Goal: Navigation & Orientation: Find specific page/section

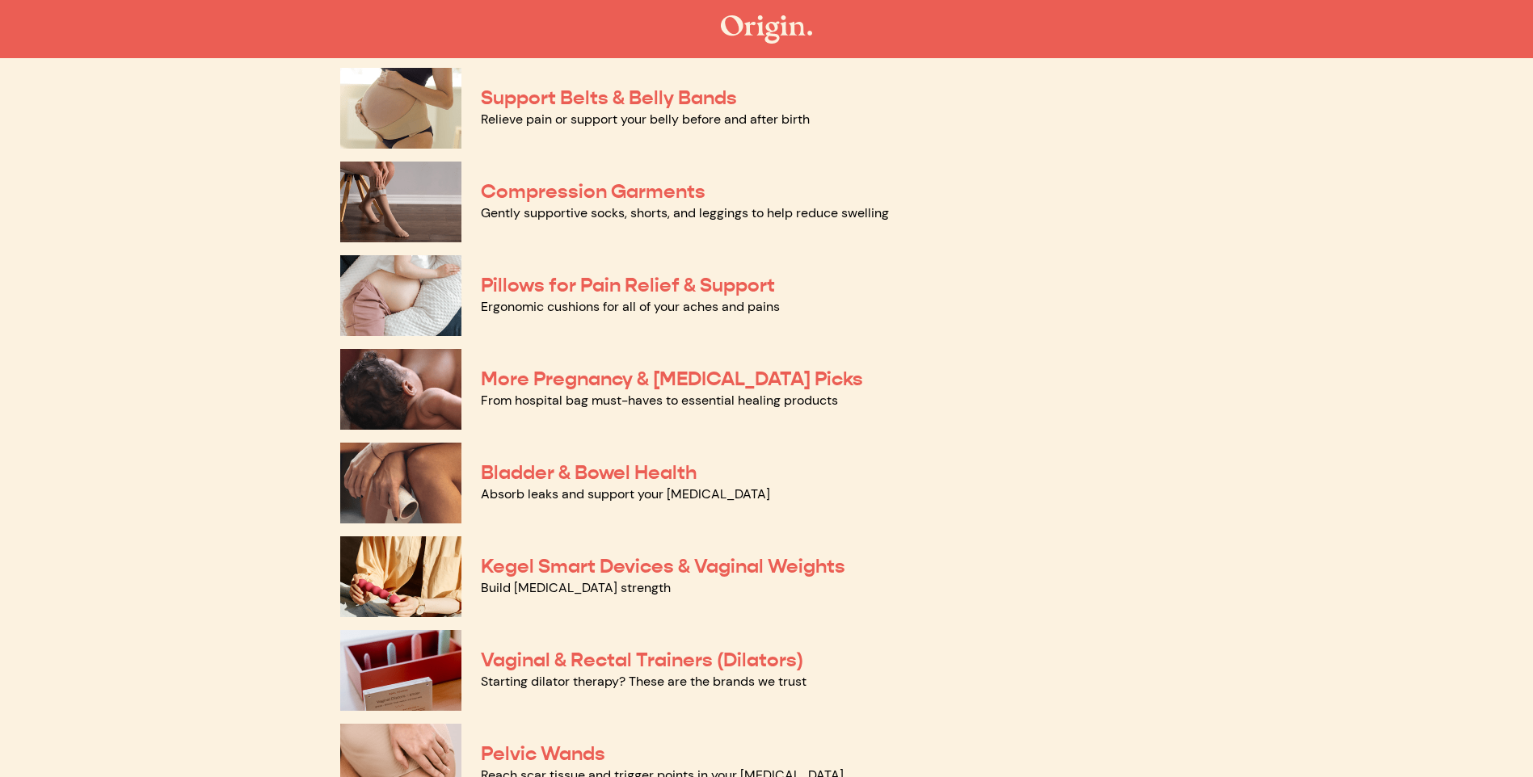
scroll to position [81, 0]
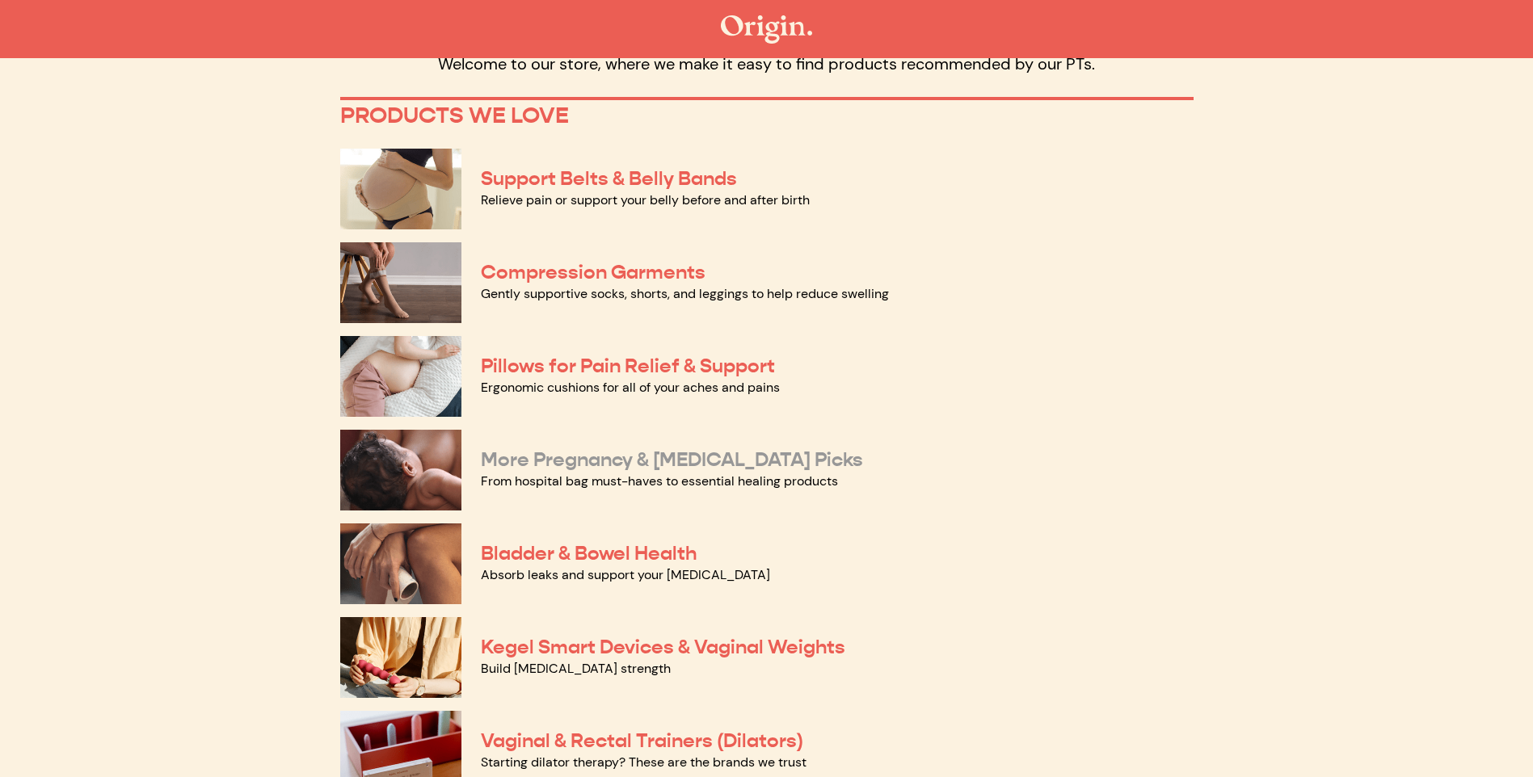
click at [540, 465] on link "More Pregnancy & Postpartum Picks" at bounding box center [672, 460] width 382 height 24
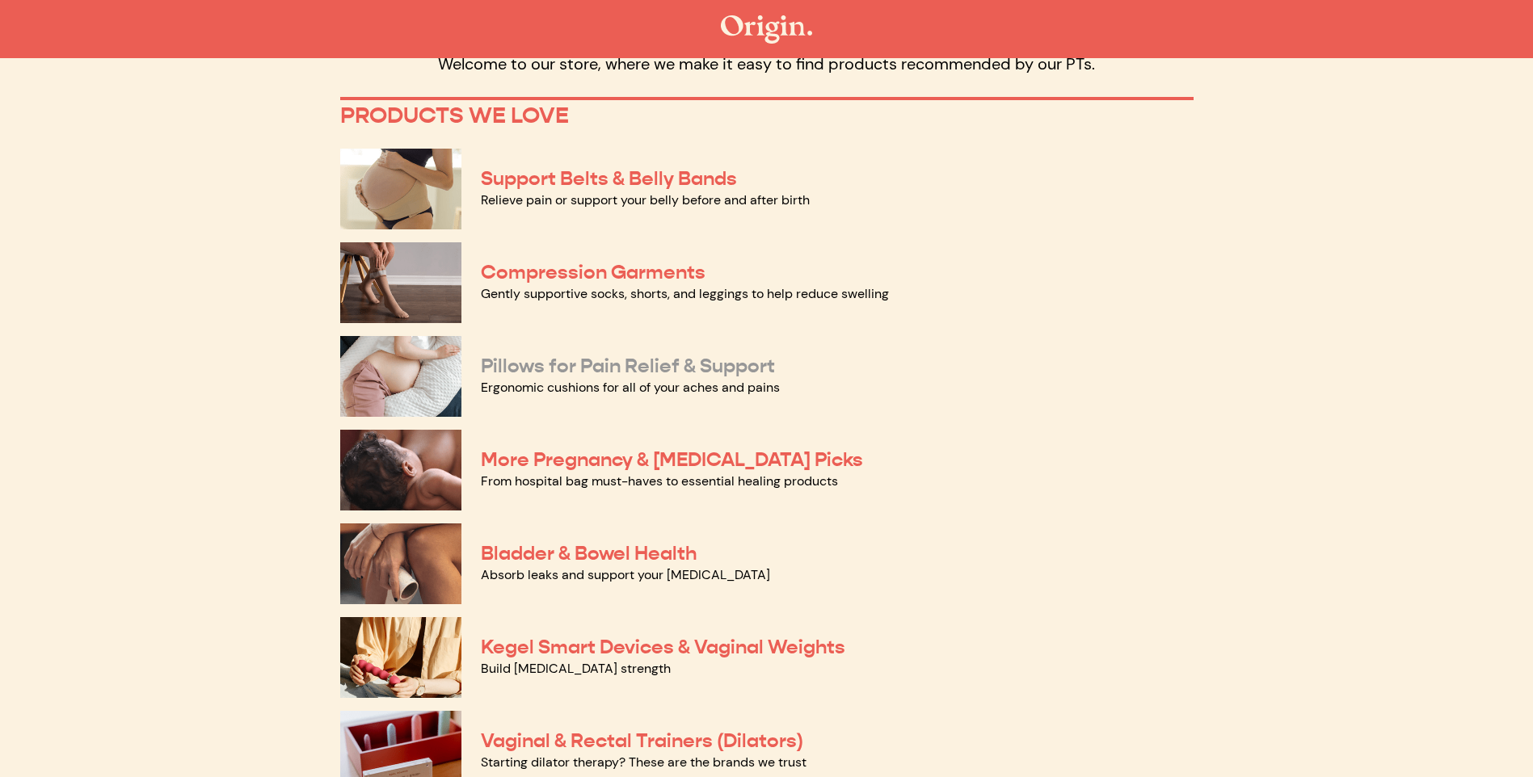
click at [523, 360] on link "Pillows for Pain Relief & Support" at bounding box center [628, 366] width 294 height 24
click at [531, 175] on link "Support Belts & Belly Bands" at bounding box center [609, 178] width 256 height 24
click at [578, 274] on link "Compression Garments" at bounding box center [593, 272] width 225 height 24
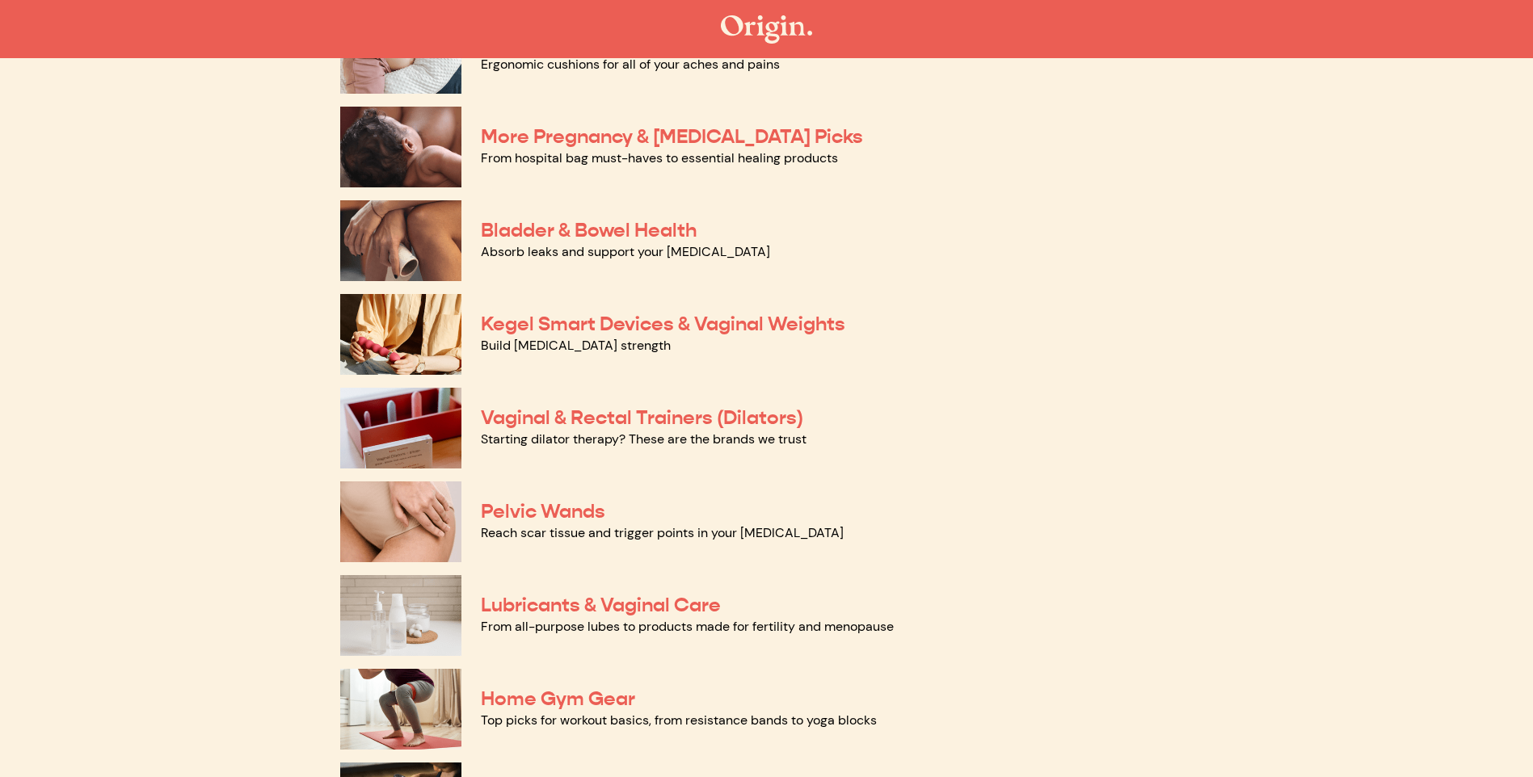
scroll to position [485, 0]
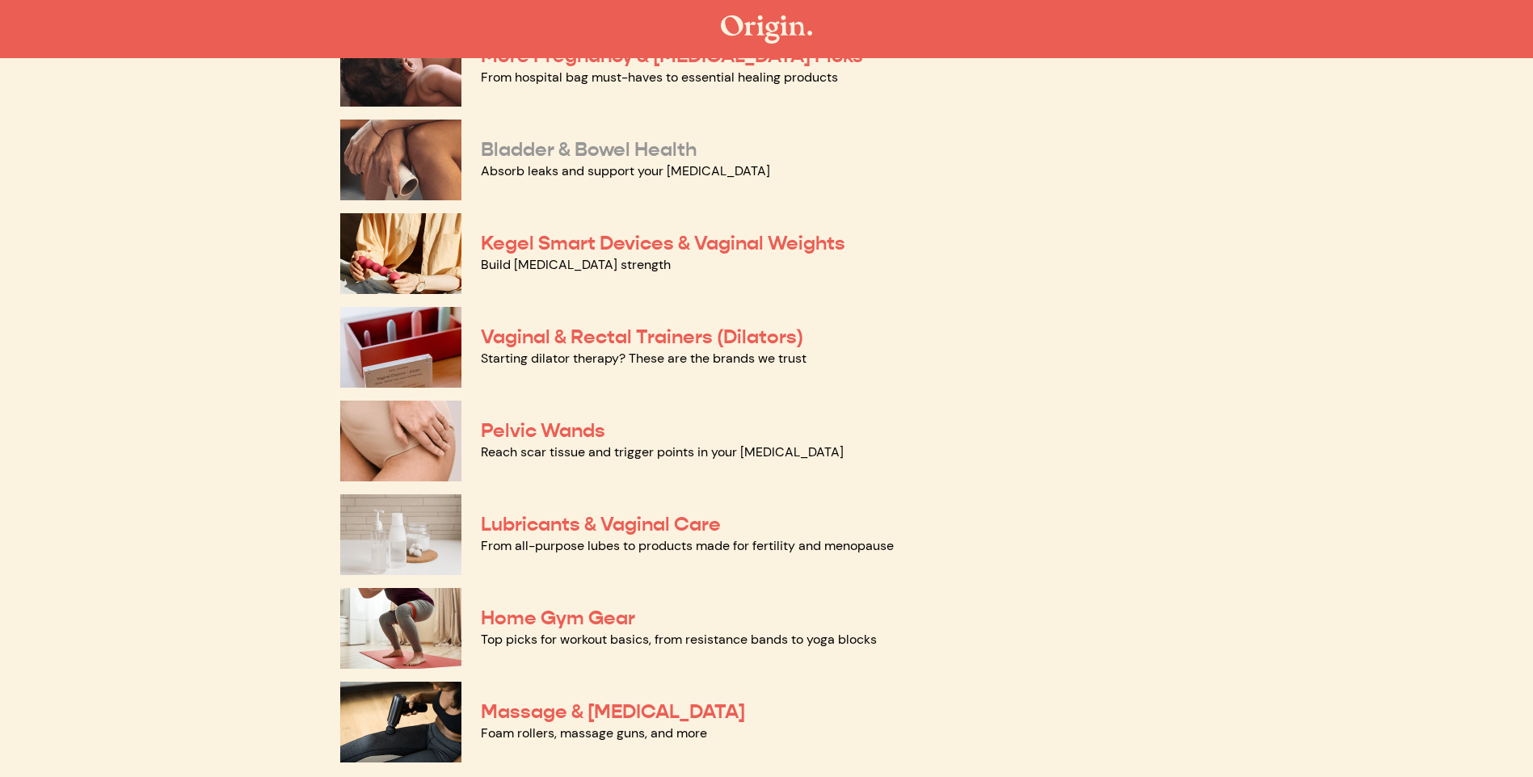
click at [511, 143] on link "Bladder & Bowel Health" at bounding box center [589, 149] width 216 height 24
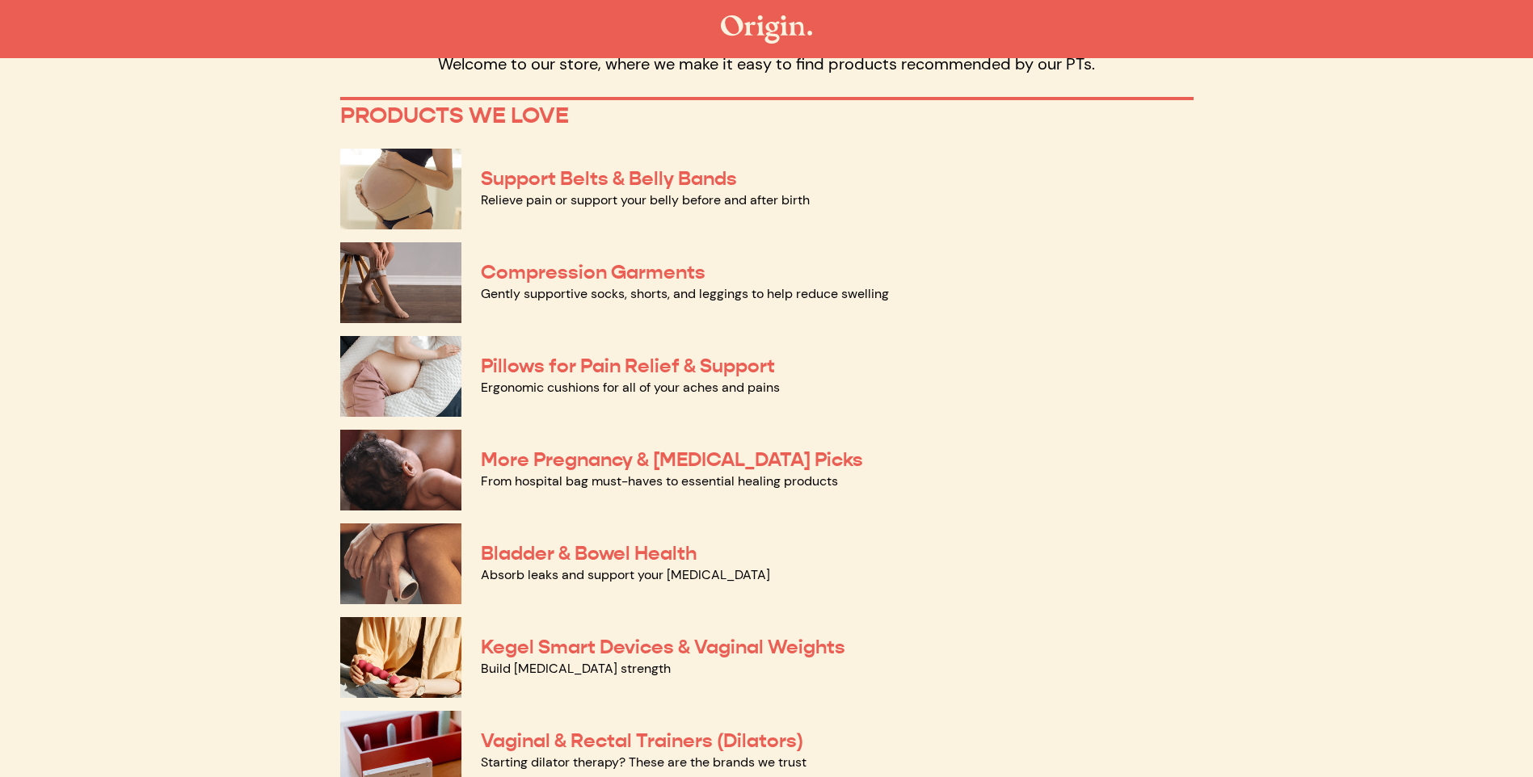
scroll to position [0, 0]
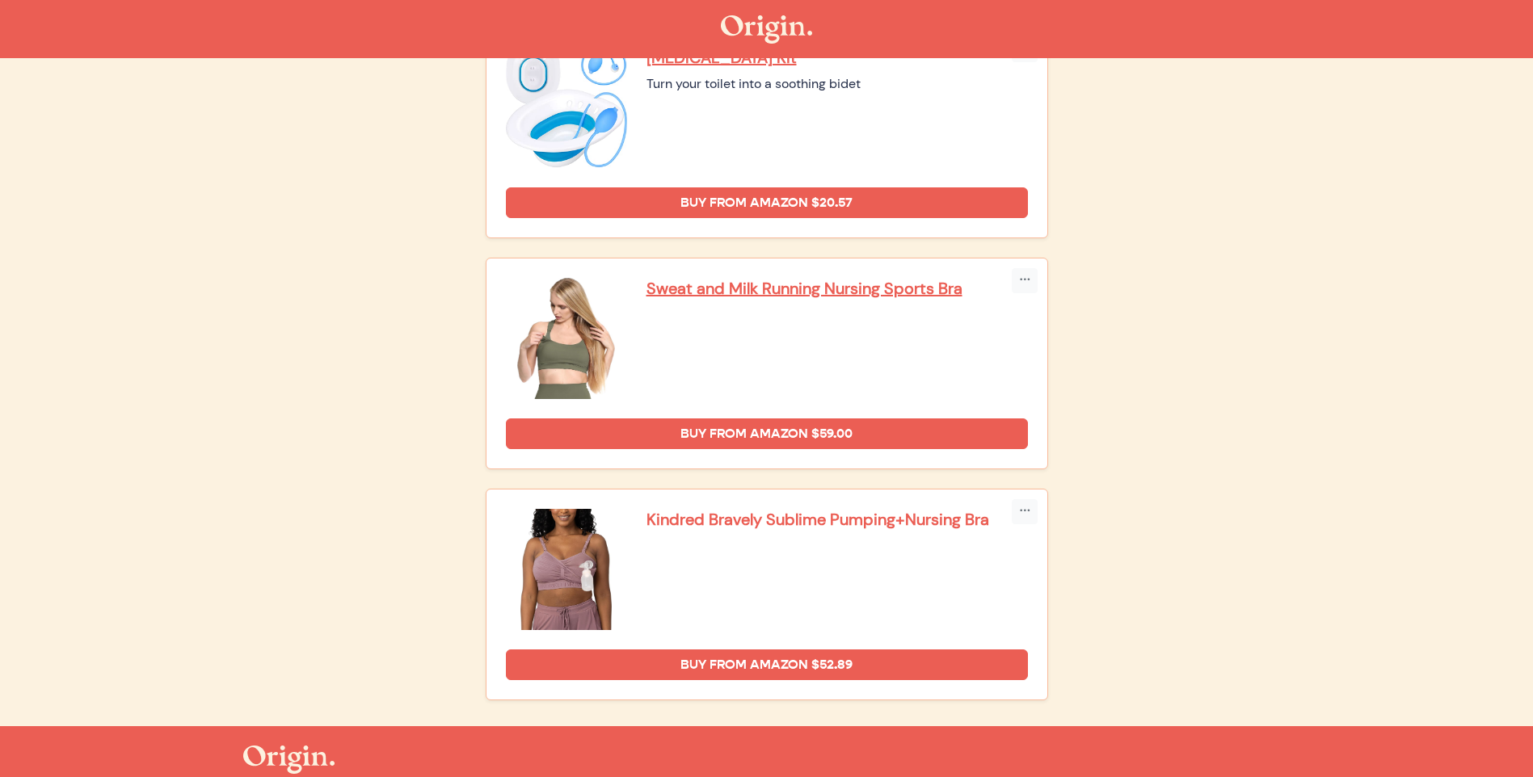
scroll to position [3346, 0]
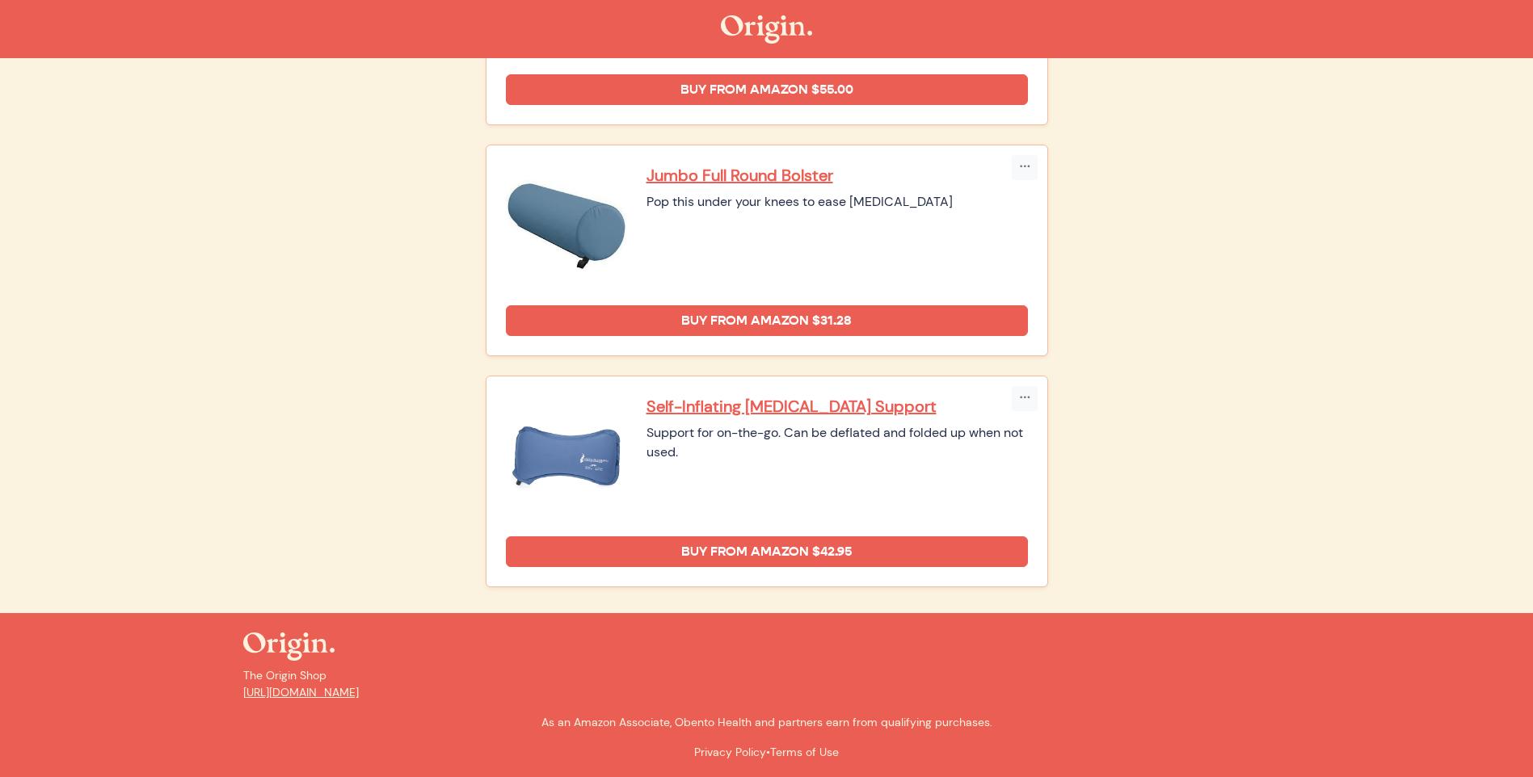
scroll to position [792, 0]
